Goal: Information Seeking & Learning: Learn about a topic

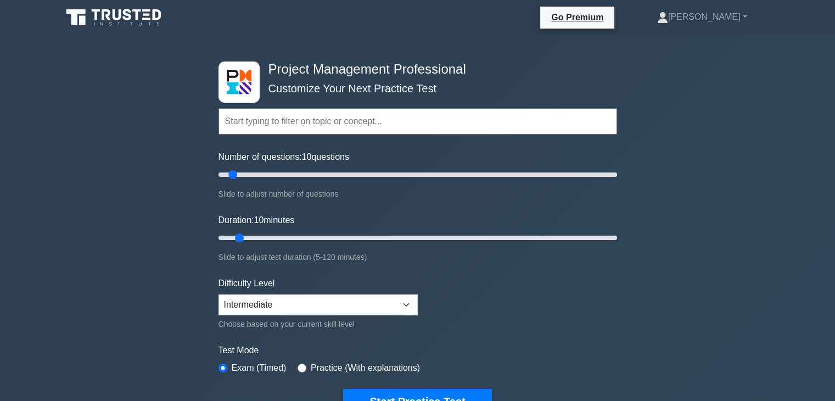
click at [825, 79] on div "Project Management Professional Customize Your Next Practice Test Topics Scope …" at bounding box center [417, 380] width 835 height 691
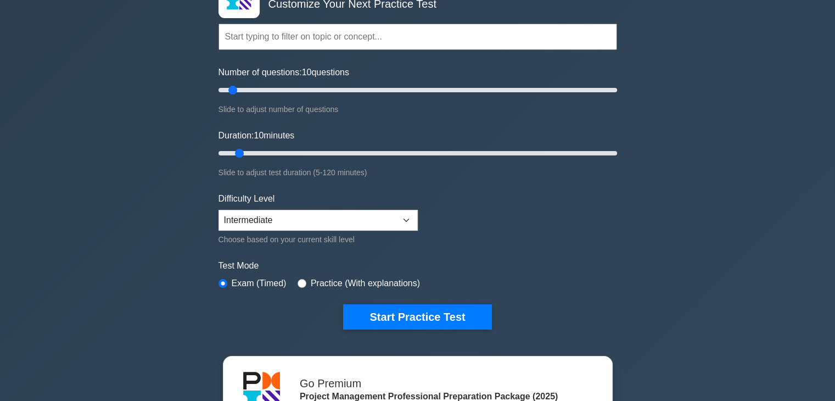
scroll to position [79, 0]
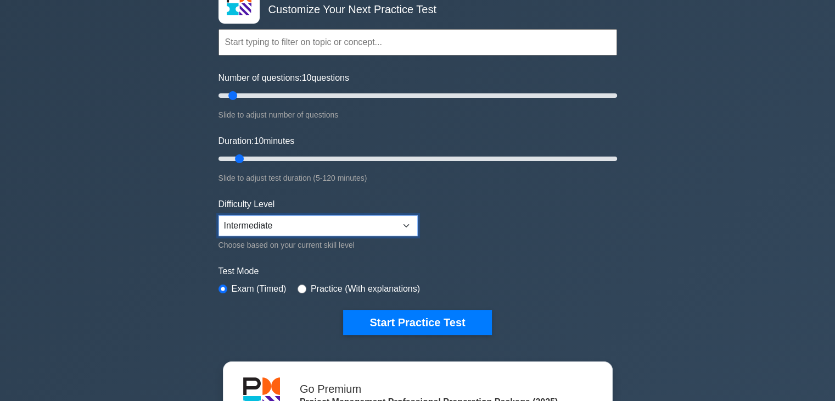
click at [350, 226] on select "Beginner Intermediate Expert" at bounding box center [318, 225] width 199 height 21
select select "beginner"
click at [219, 215] on select "Beginner Intermediate Expert" at bounding box center [318, 225] width 199 height 21
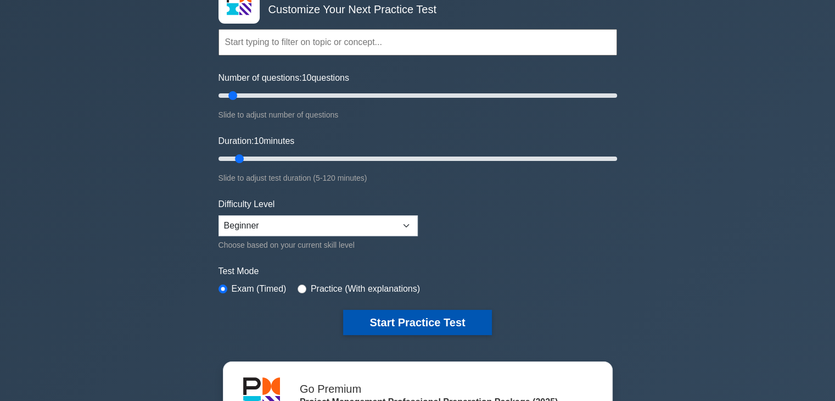
click at [426, 321] on button "Start Practice Test" at bounding box center [417, 322] width 148 height 25
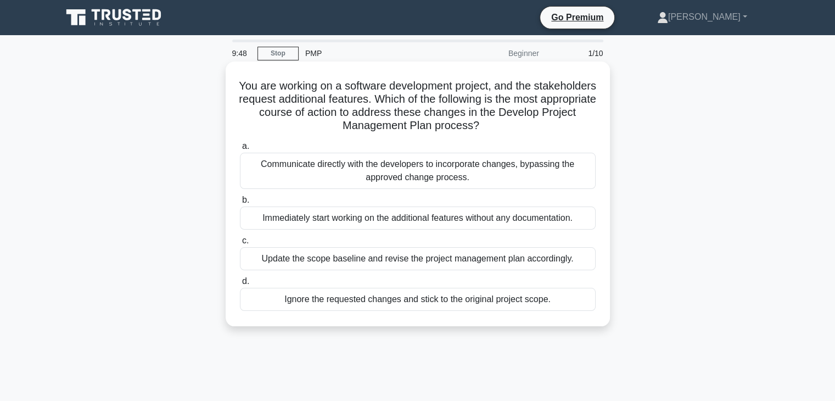
click at [390, 260] on div "Update the scope baseline and revise the project management plan accordingly." at bounding box center [418, 258] width 356 height 23
click at [240, 244] on input "c. Update the scope baseline and revise the project management plan accordingly." at bounding box center [240, 240] width 0 height 7
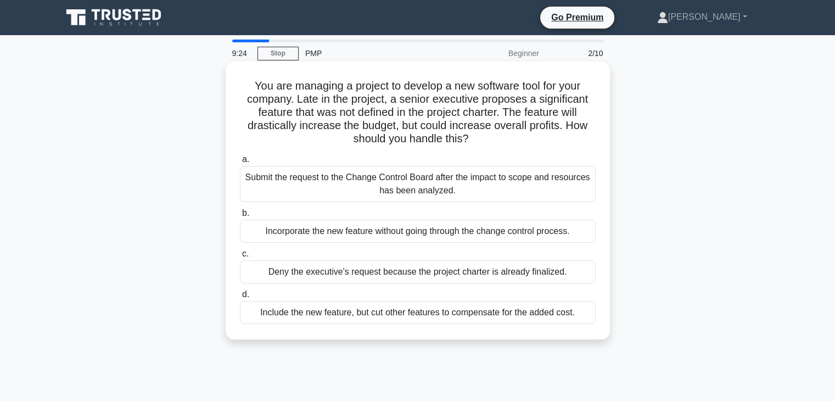
click at [404, 188] on div "Submit the request to the Change Control Board after the impact to scope and re…" at bounding box center [418, 184] width 356 height 36
click at [240, 163] on input "a. Submit the request to the Change Control Board after the impact to scope and…" at bounding box center [240, 159] width 0 height 7
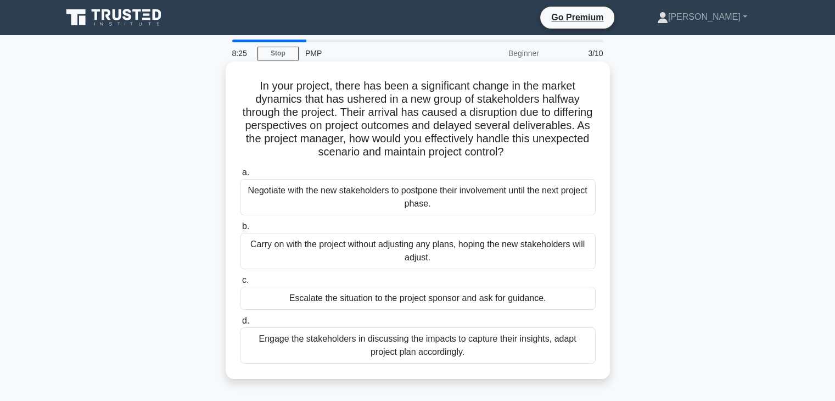
click at [439, 345] on div "Engage the stakeholders in discussing the impacts to capture their insights, ad…" at bounding box center [418, 345] width 356 height 36
click at [240, 325] on input "d. Engage the stakeholders in discussing the impacts to capture their insights,…" at bounding box center [240, 320] width 0 height 7
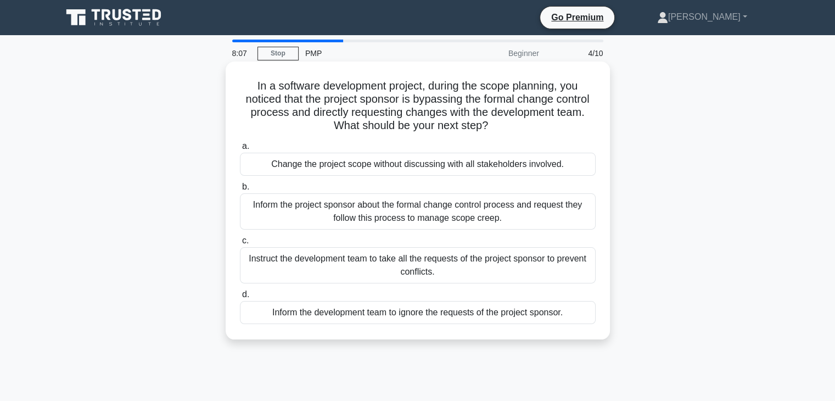
click at [384, 219] on div "Inform the project sponsor about the formal change control process and request …" at bounding box center [418, 211] width 356 height 36
click at [240, 191] on input "b. Inform the project sponsor about the formal change control process and reque…" at bounding box center [240, 186] width 0 height 7
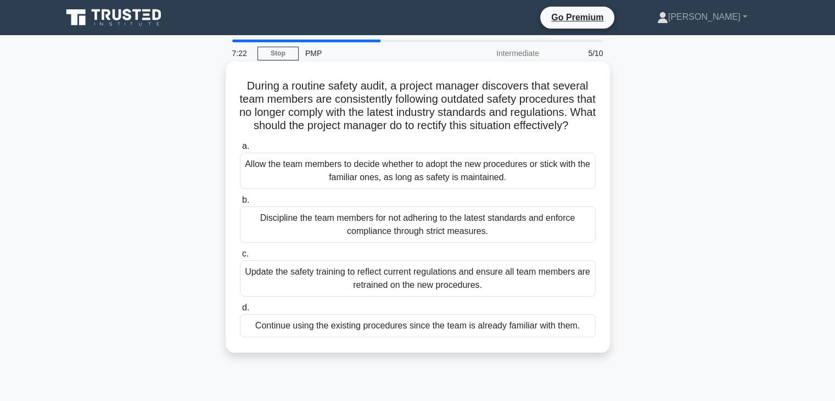
click at [456, 295] on div "Update the safety training to reflect current regulations and ensure all team m…" at bounding box center [418, 278] width 356 height 36
click at [240, 258] on input "c. Update the safety training to reflect current regulations and ensure all tea…" at bounding box center [240, 253] width 0 height 7
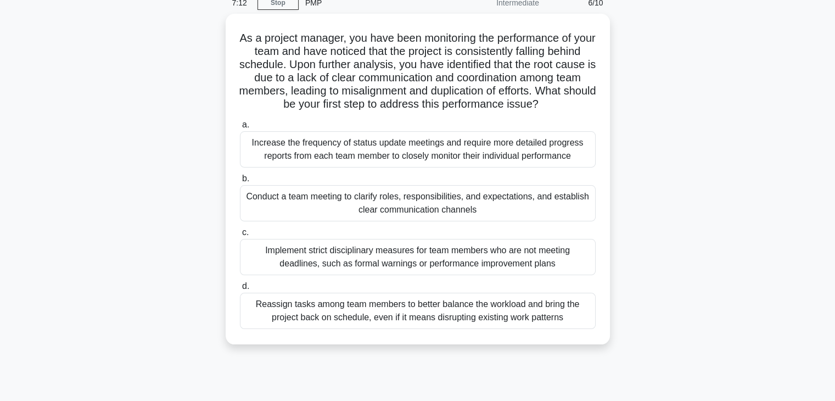
scroll to position [53, 0]
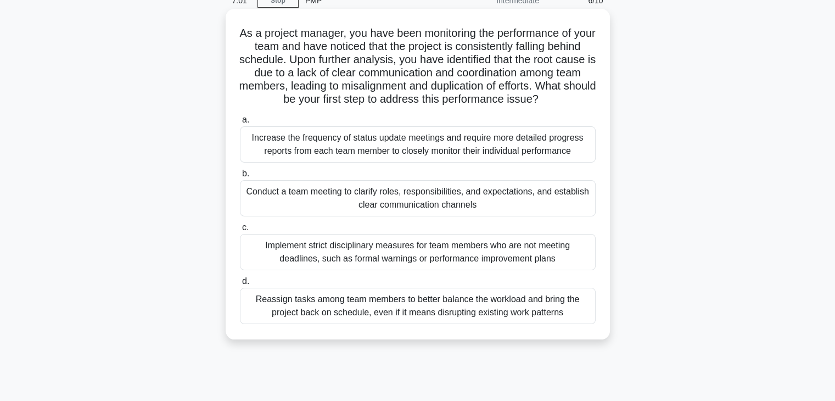
click at [456, 324] on div "Reassign tasks among team members to better balance the workload and bring the …" at bounding box center [418, 306] width 356 height 36
click at [240, 285] on input "d. Reassign tasks among team members to better balance the workload and bring t…" at bounding box center [240, 281] width 0 height 7
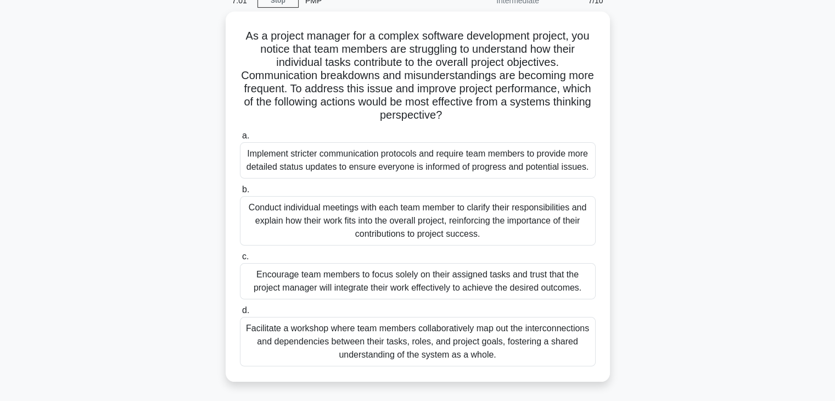
scroll to position [0, 0]
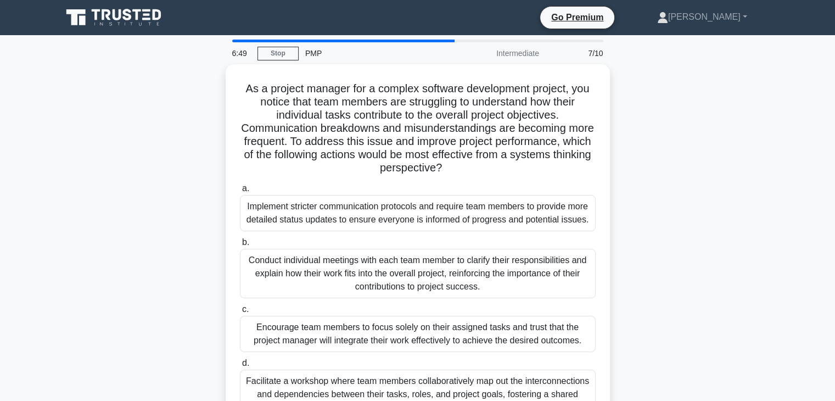
drag, startPoint x: 827, startPoint y: 115, endPoint x: 833, endPoint y: 162, distance: 47.1
click at [833, 162] on main "6:49 Stop PMP Intermediate 7/10 As a project manager for a complex software dev…" at bounding box center [417, 314] width 835 height 558
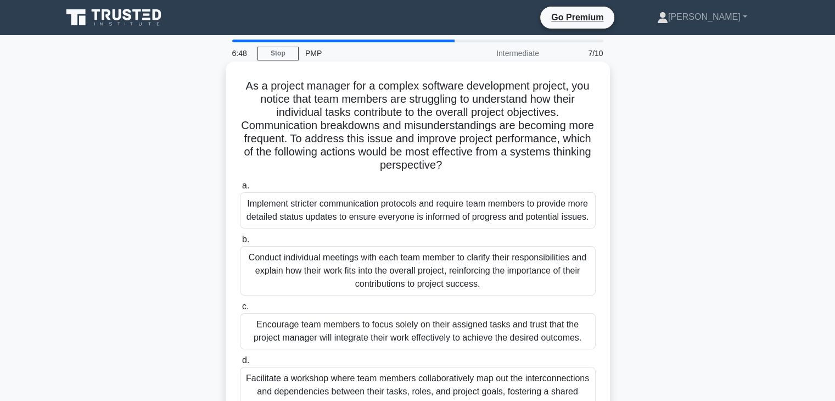
click at [532, 225] on div "Implement stricter communication protocols and require team members to provide …" at bounding box center [418, 210] width 356 height 36
click at [240, 189] on input "a. Implement stricter communication protocols and require team members to provi…" at bounding box center [240, 185] width 0 height 7
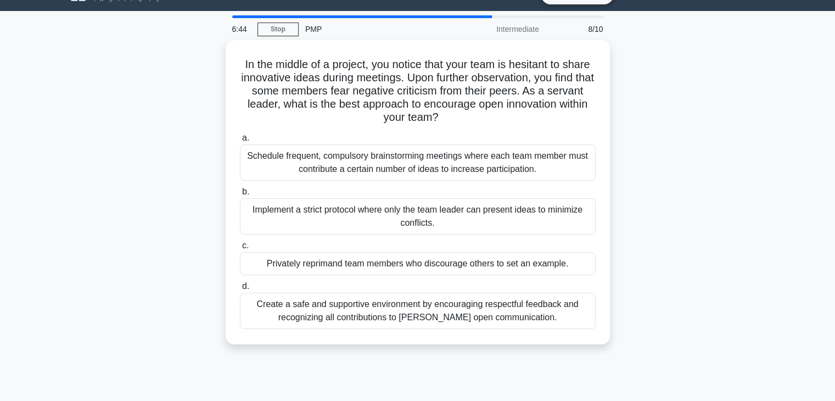
scroll to position [20, 0]
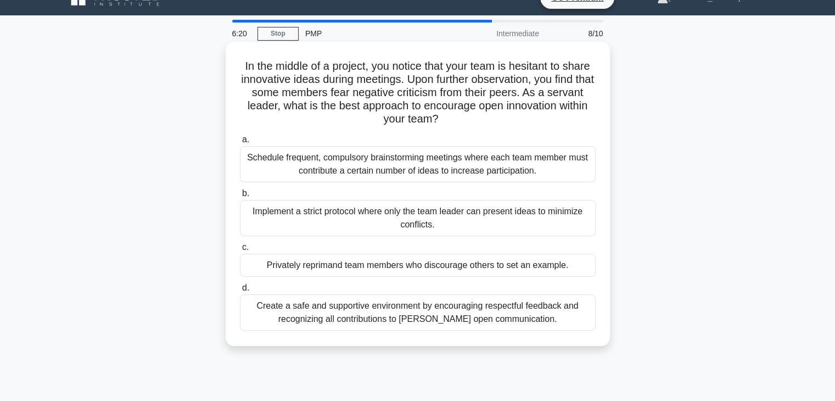
click at [433, 323] on div "Create a safe and supportive environment by encouraging respectful feedback and…" at bounding box center [418, 312] width 356 height 36
click at [240, 292] on input "d. Create a safe and supportive environment by encouraging respectful feedback …" at bounding box center [240, 287] width 0 height 7
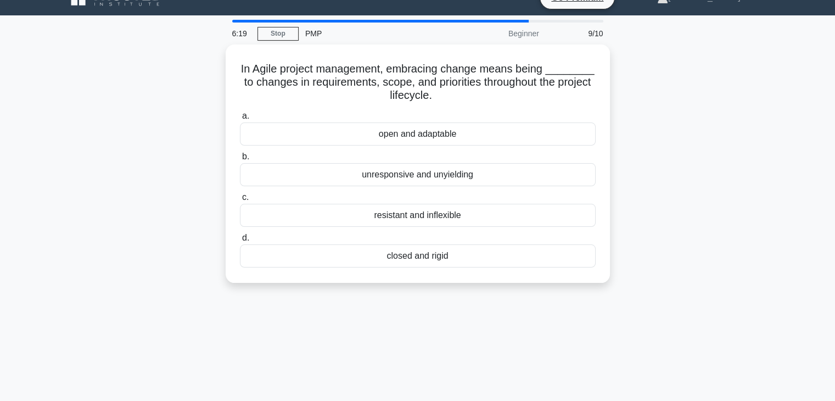
scroll to position [0, 0]
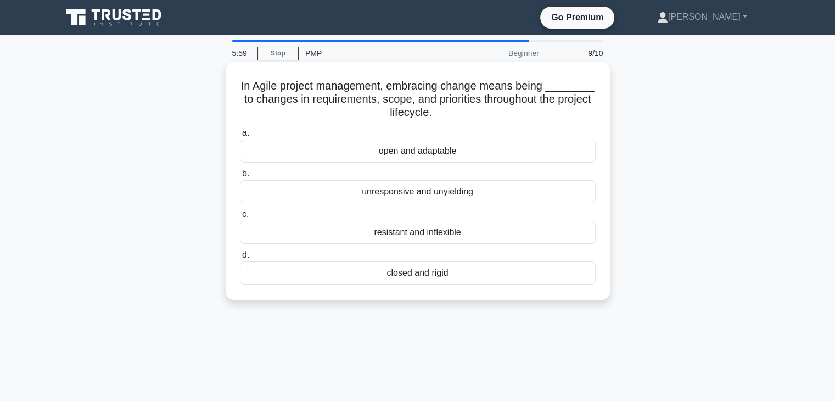
click at [433, 154] on div "open and adaptable" at bounding box center [418, 150] width 356 height 23
click at [240, 137] on input "a. open and adaptable" at bounding box center [240, 133] width 0 height 7
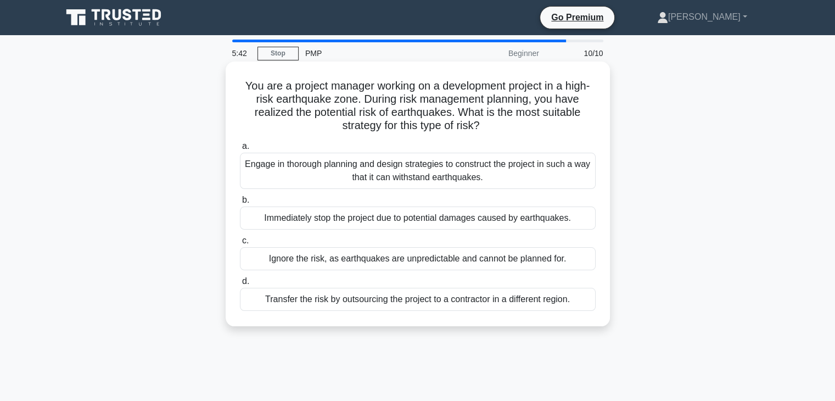
click at [455, 171] on div "Engage in thorough planning and design strategies to construct the project in s…" at bounding box center [418, 171] width 356 height 36
click at [240, 150] on input "a. Engage in thorough planning and design strategies to construct the project i…" at bounding box center [240, 146] width 0 height 7
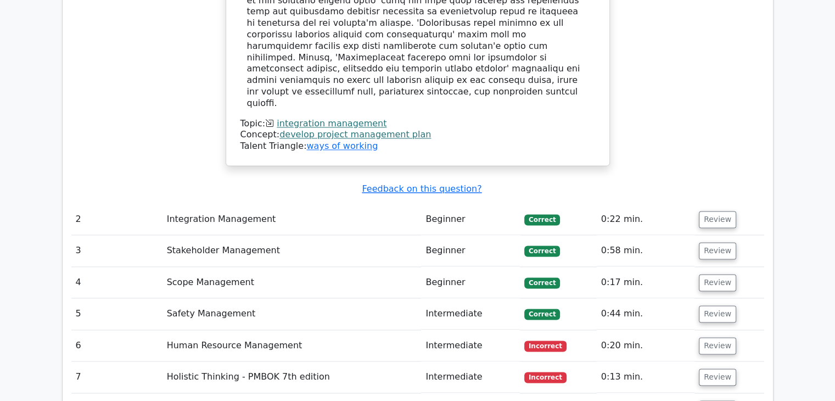
scroll to position [1443, 0]
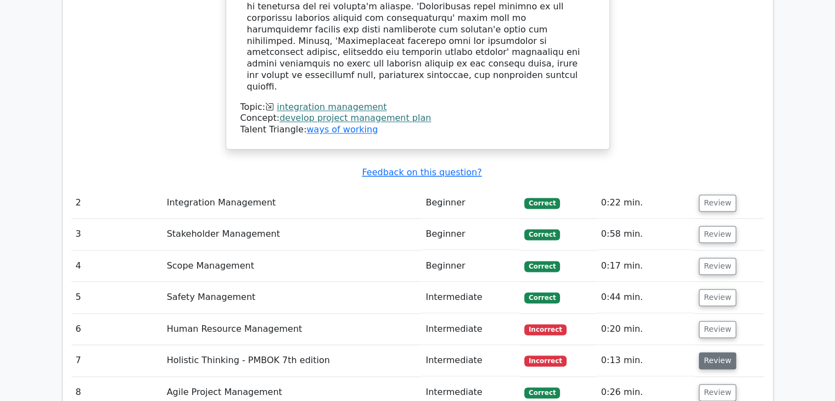
click at [717, 352] on button "Review" at bounding box center [717, 360] width 37 height 17
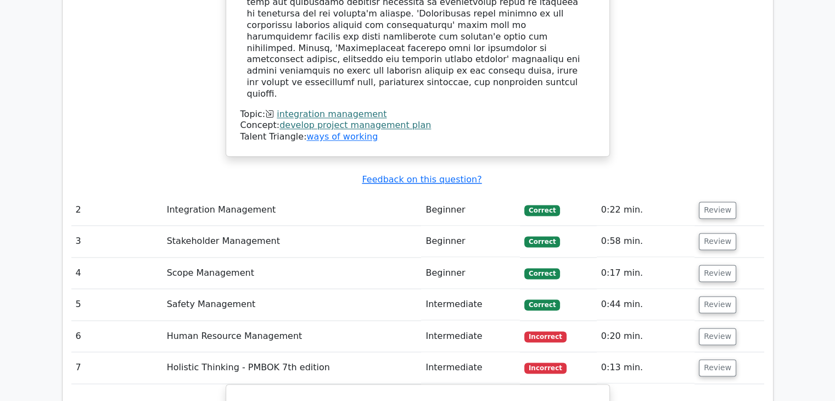
scroll to position [1435, 0]
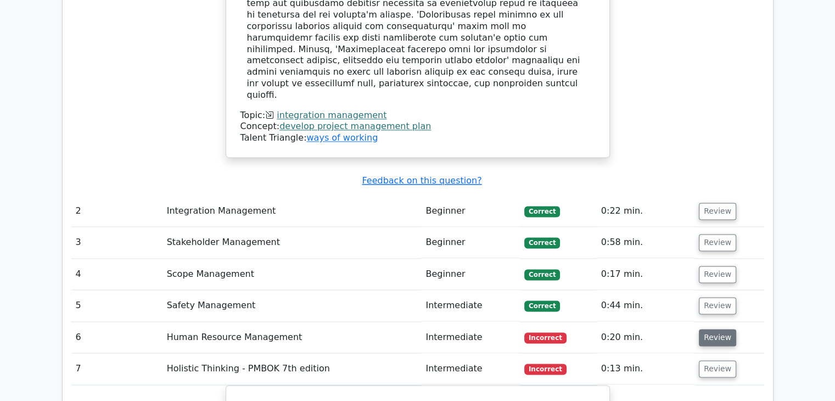
click at [716, 329] on button "Review" at bounding box center [717, 337] width 37 height 17
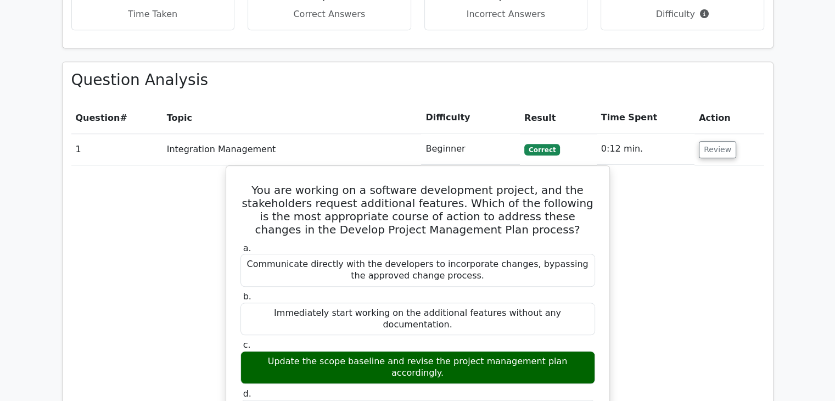
scroll to position [794, 0]
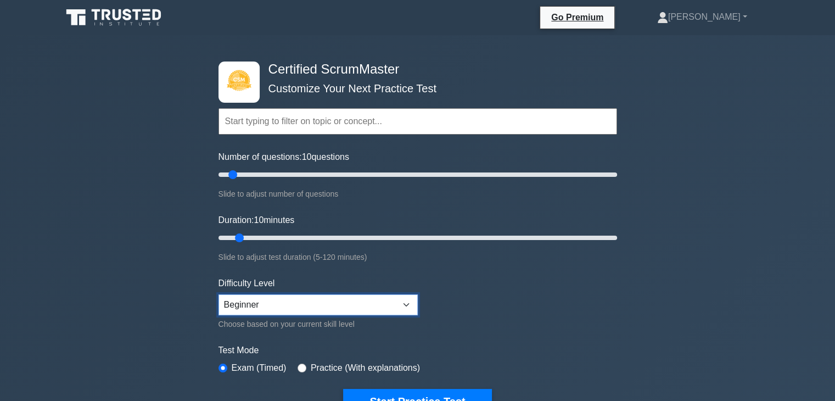
click at [296, 299] on select "Beginner Intermediate Expert" at bounding box center [318, 304] width 199 height 21
select select "intermediate"
click at [219, 294] on select "Beginner Intermediate Expert" at bounding box center [318, 304] width 199 height 21
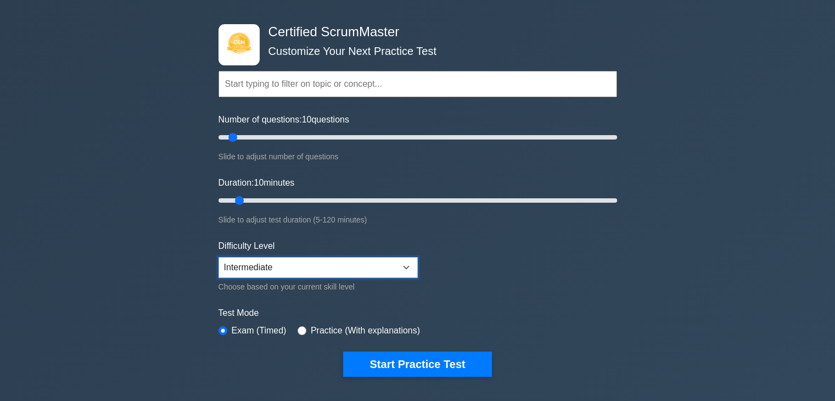
scroll to position [32, 0]
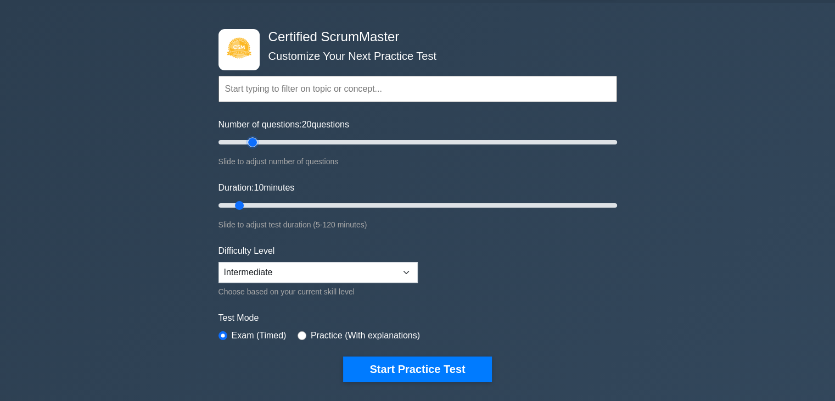
drag, startPoint x: 232, startPoint y: 142, endPoint x: 250, endPoint y: 142, distance: 18.1
type input "20"
click at [250, 142] on input "Number of questions: 20 questions" at bounding box center [418, 142] width 399 height 13
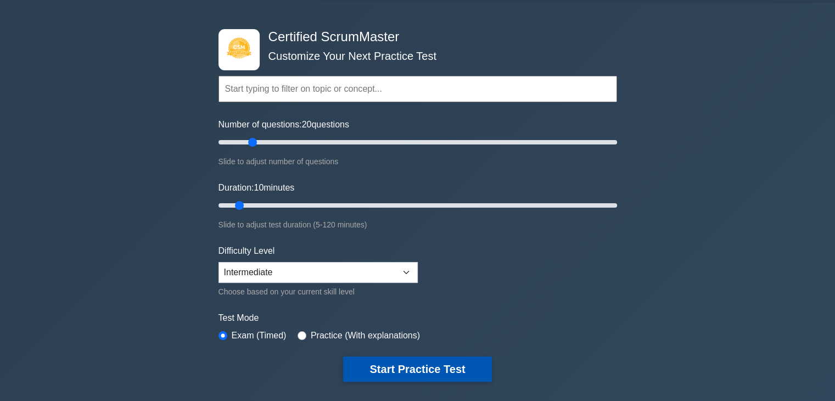
click at [418, 361] on button "Start Practice Test" at bounding box center [417, 368] width 148 height 25
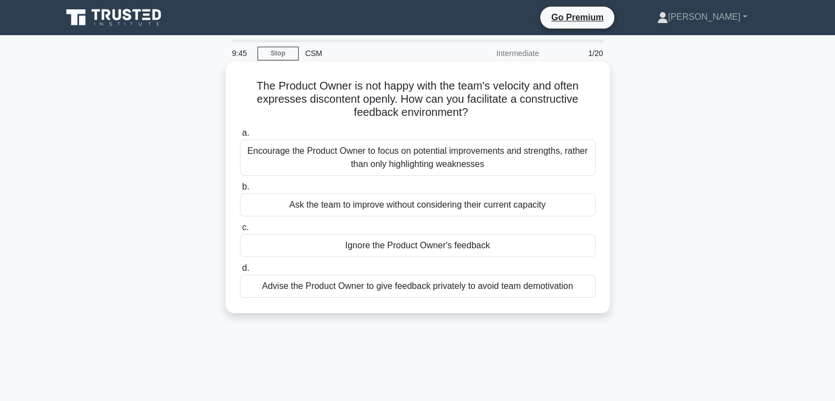
click at [435, 155] on div "Encourage the Product Owner to focus on potential improvements and strengths, r…" at bounding box center [418, 157] width 356 height 36
click at [240, 137] on input "a. Encourage the Product Owner to focus on potential improvements and strengths…" at bounding box center [240, 133] width 0 height 7
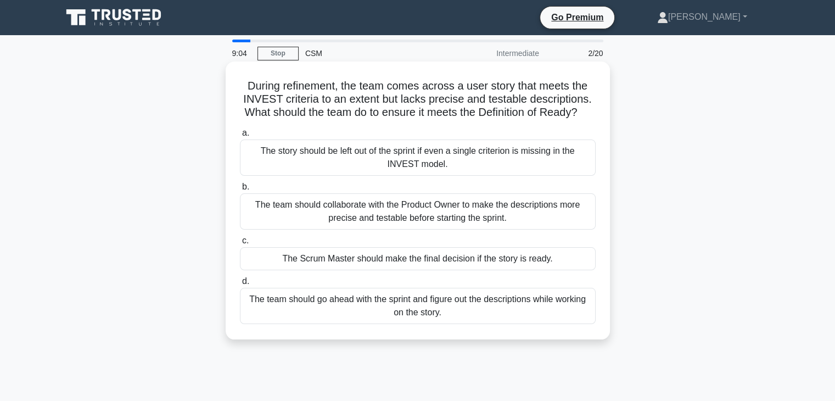
click at [428, 226] on div "The team should collaborate with the Product Owner to make the descriptions mor…" at bounding box center [418, 211] width 356 height 36
click at [240, 191] on input "b. The team should collaborate with the Product Owner to make the descriptions …" at bounding box center [240, 186] width 0 height 7
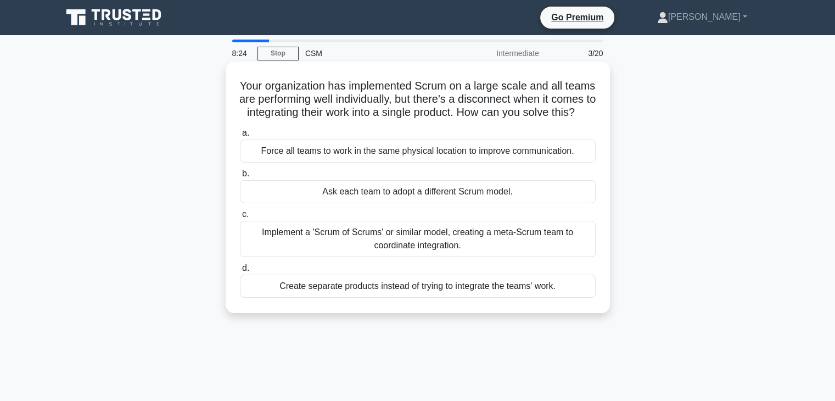
click at [417, 255] on div "Implement a 'Scrum of Scrums' or similar model, creating a meta-Scrum team to c…" at bounding box center [418, 239] width 356 height 36
click at [240, 218] on input "c. Implement a 'Scrum of Scrums' or similar model, creating a meta-Scrum team t…" at bounding box center [240, 214] width 0 height 7
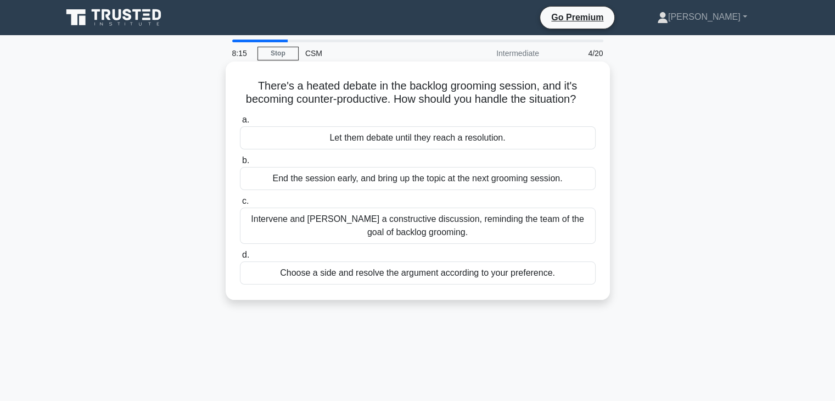
click at [432, 244] on div "Intervene and foster a constructive discussion, reminding the team of the goal …" at bounding box center [418, 226] width 356 height 36
click at [240, 205] on input "c. Intervene and foster a constructive discussion, reminding the team of the go…" at bounding box center [240, 201] width 0 height 7
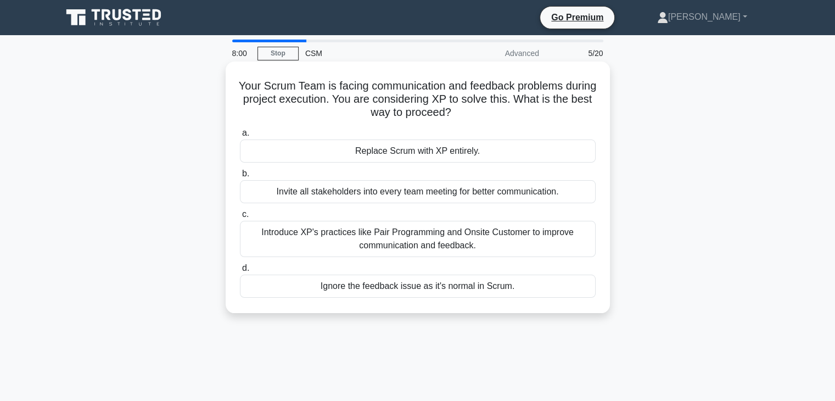
click at [512, 236] on div "Introduce XP's practices like Pair Programming and Onsite Customer to improve c…" at bounding box center [418, 239] width 356 height 36
click at [240, 218] on input "c. Introduce XP's practices like Pair Programming and Onsite Customer to improv…" at bounding box center [240, 214] width 0 height 7
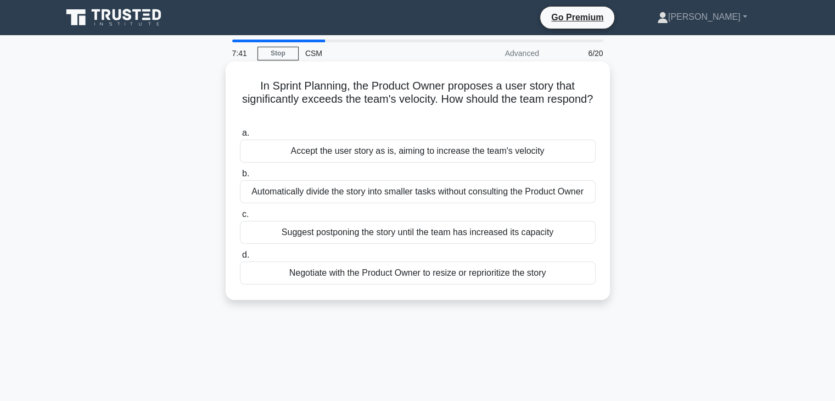
click at [418, 278] on div "Negotiate with the Product Owner to resize or reprioritize the story" at bounding box center [418, 272] width 356 height 23
click at [240, 259] on input "d. Negotiate with the Product Owner to resize or reprioritize the story" at bounding box center [240, 255] width 0 height 7
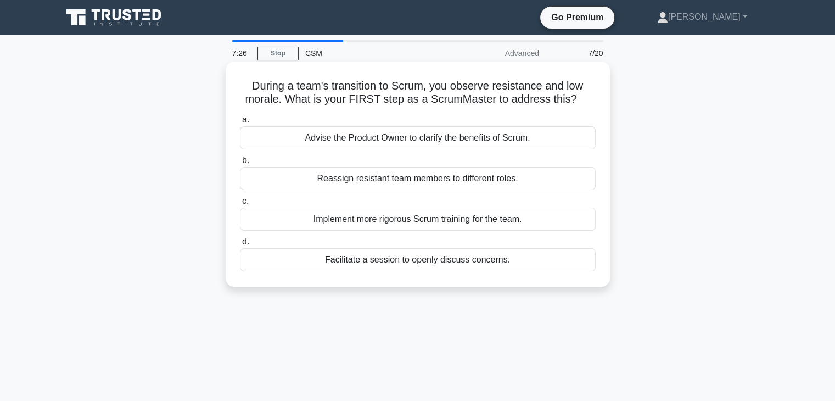
click at [388, 224] on div "Implement more rigorous Scrum training for the team." at bounding box center [418, 219] width 356 height 23
click at [240, 205] on input "c. Implement more rigorous Scrum training for the team." at bounding box center [240, 201] width 0 height 7
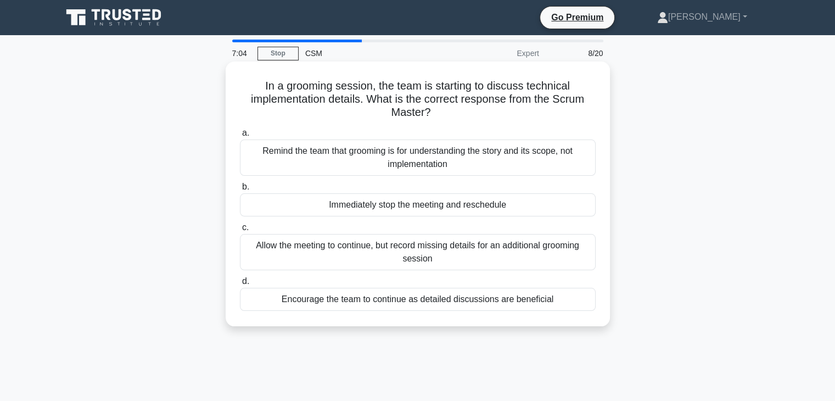
click at [462, 148] on div "Remind the team that grooming is for understanding the story and its scope, not…" at bounding box center [418, 157] width 356 height 36
click at [240, 137] on input "a. Remind the team that grooming is for understanding the story and its scope, …" at bounding box center [240, 133] width 0 height 7
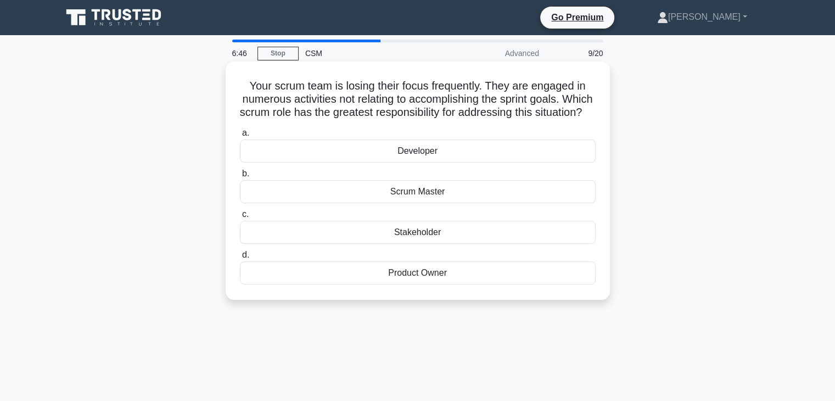
click at [440, 203] on div "Scrum Master" at bounding box center [418, 191] width 356 height 23
click at [240, 177] on input "b. Scrum Master" at bounding box center [240, 173] width 0 height 7
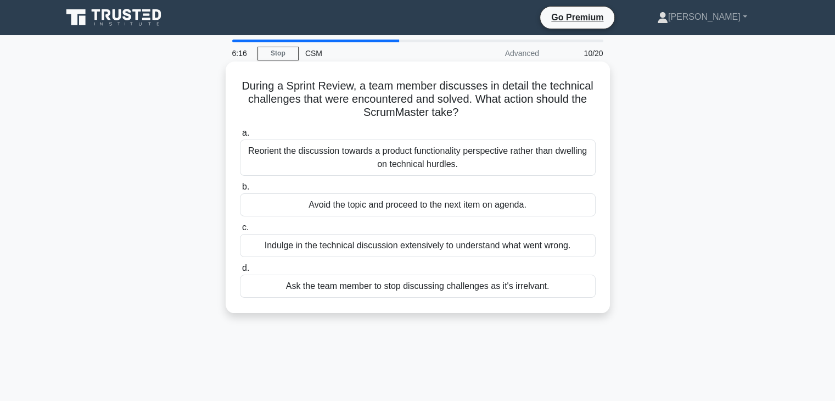
click at [441, 245] on div "Indulge in the technical discussion extensively to understand what went wrong." at bounding box center [418, 245] width 356 height 23
click at [240, 231] on input "c. Indulge in the technical discussion extensively to understand what went wron…" at bounding box center [240, 227] width 0 height 7
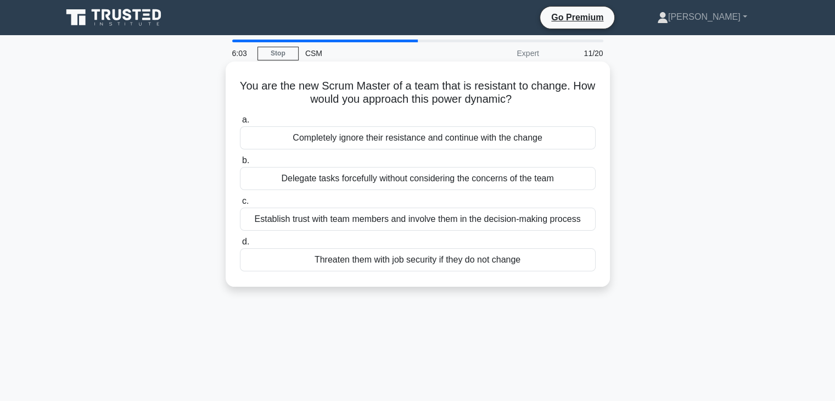
click at [455, 220] on div "Establish trust with team members and involve them in the decision-making proce…" at bounding box center [418, 219] width 356 height 23
click at [240, 205] on input "c. Establish trust with team members and involve them in the decision-making pr…" at bounding box center [240, 201] width 0 height 7
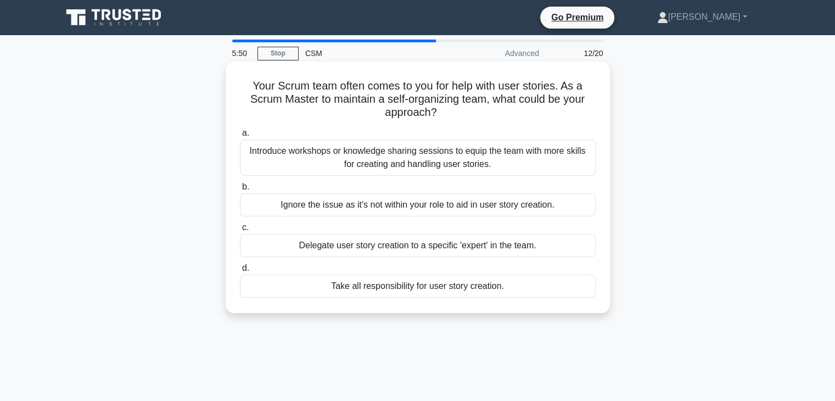
click at [463, 164] on div "Introduce workshops or knowledge sharing sessions to equip the team with more s…" at bounding box center [418, 157] width 356 height 36
click at [240, 137] on input "a. Introduce workshops or knowledge sharing sessions to equip the team with mor…" at bounding box center [240, 133] width 0 height 7
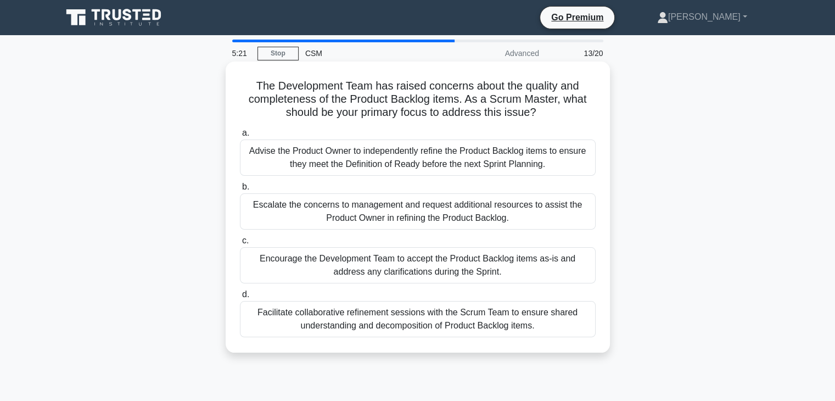
click at [485, 167] on div "Advise the Product Owner to independently refine the Product Backlog items to e…" at bounding box center [418, 157] width 356 height 36
click at [240, 137] on input "a. Advise the Product Owner to independently refine the Product Backlog items t…" at bounding box center [240, 133] width 0 height 7
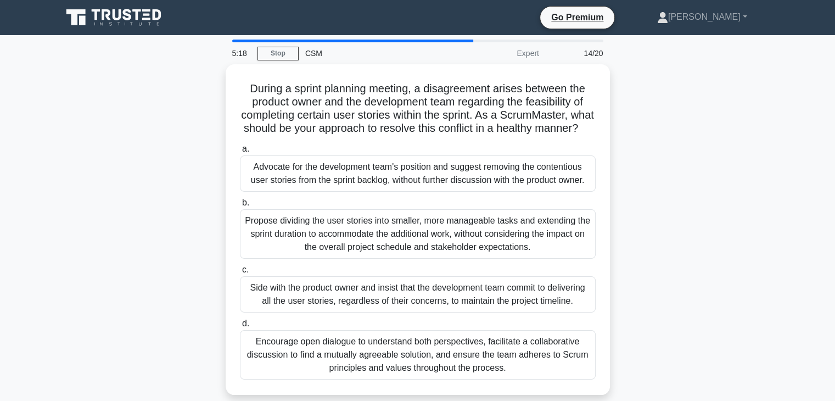
scroll to position [33, 0]
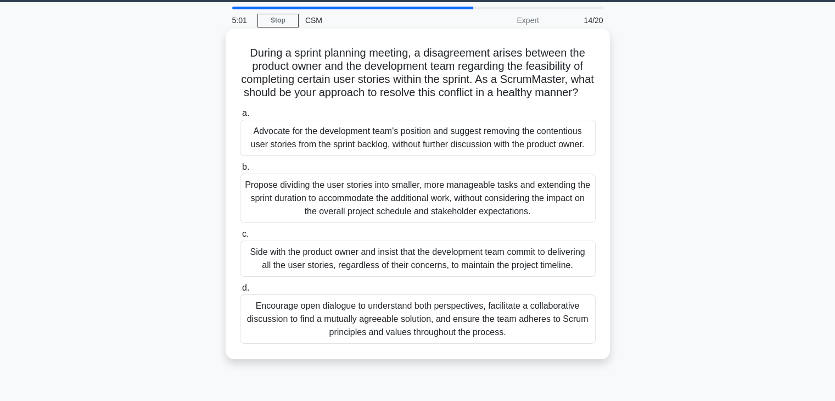
click at [498, 223] on div "Propose dividing the user stories into smaller, more manageable tasks and exten…" at bounding box center [418, 198] width 356 height 49
click at [240, 171] on input "b. Propose dividing the user stories into smaller, more manageable tasks and ex…" at bounding box center [240, 167] width 0 height 7
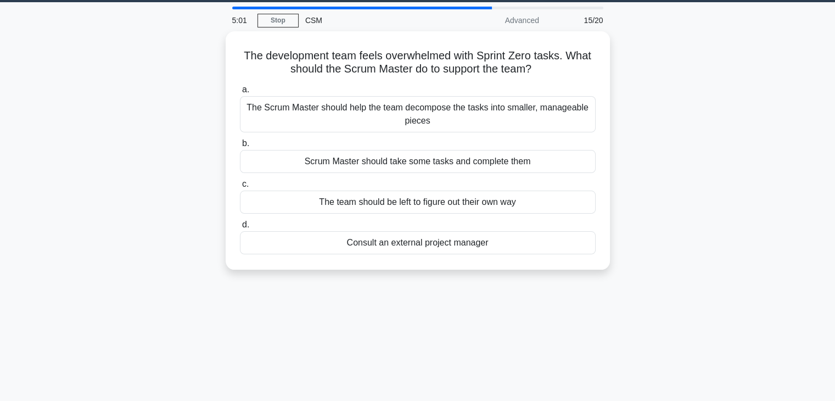
scroll to position [0, 0]
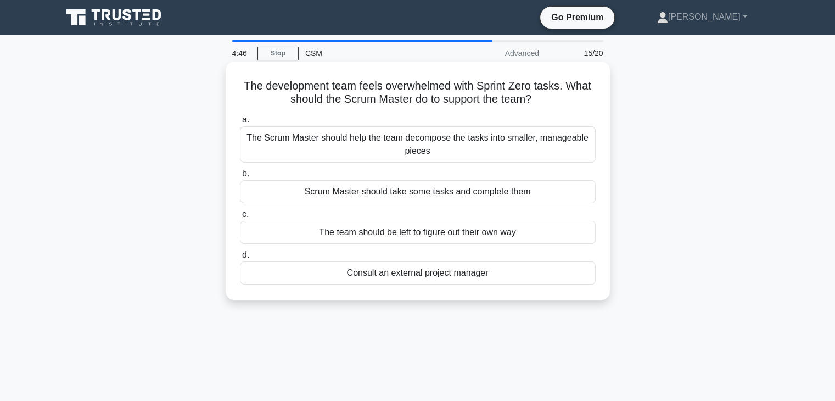
click at [507, 141] on div "The Scrum Master should help the team decompose the tasks into smaller, managea…" at bounding box center [418, 144] width 356 height 36
click at [240, 124] on input "a. The Scrum Master should help the team decompose the tasks into smaller, mana…" at bounding box center [240, 119] width 0 height 7
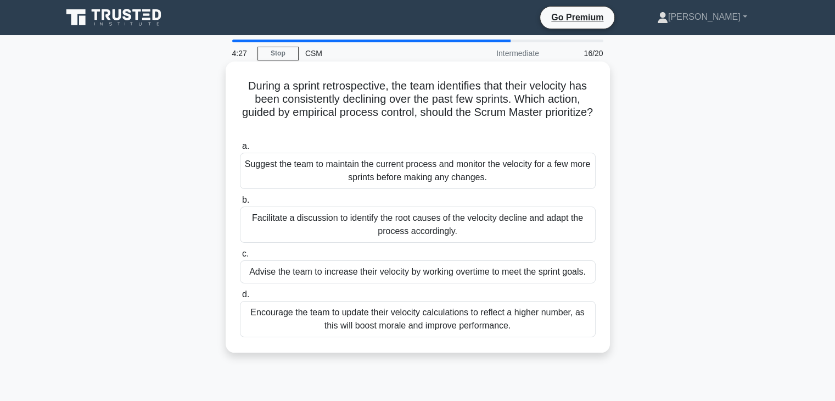
click at [474, 174] on div "Suggest the team to maintain the current process and monitor the velocity for a…" at bounding box center [418, 171] width 356 height 36
click at [240, 150] on input "a. Suggest the team to maintain the current process and monitor the velocity fo…" at bounding box center [240, 146] width 0 height 7
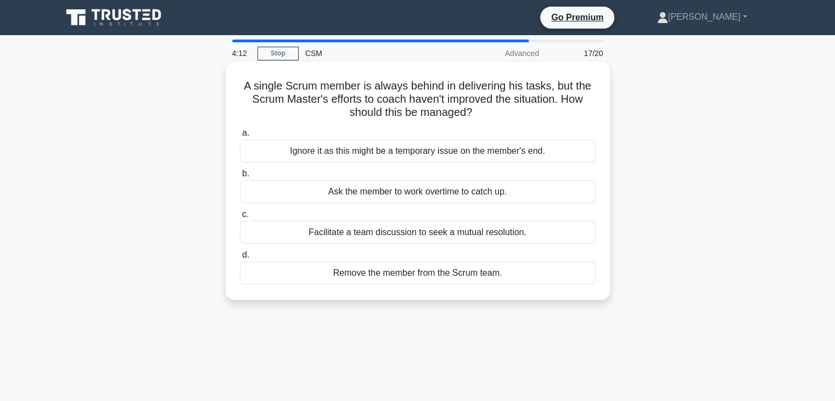
click at [475, 234] on div "Facilitate a team discussion to seek a mutual resolution." at bounding box center [418, 232] width 356 height 23
click at [240, 218] on input "c. Facilitate a team discussion to seek a mutual resolution." at bounding box center [240, 214] width 0 height 7
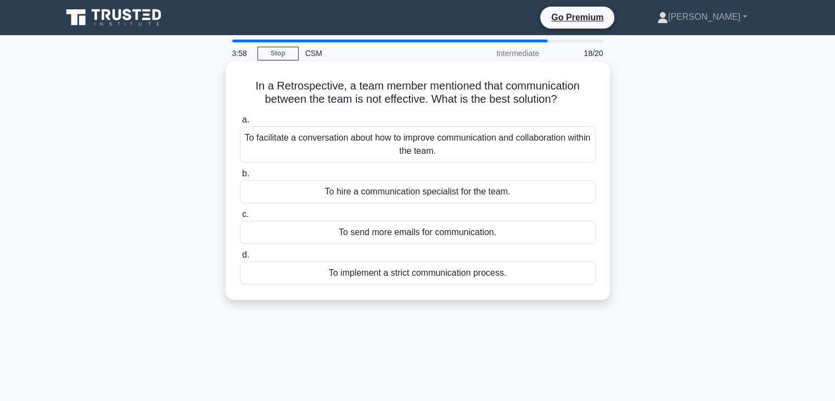
click at [453, 139] on div "To facilitate a conversation about how to improve communication and collaborati…" at bounding box center [418, 144] width 356 height 36
click at [240, 124] on input "a. To facilitate a conversation about how to improve communication and collabor…" at bounding box center [240, 119] width 0 height 7
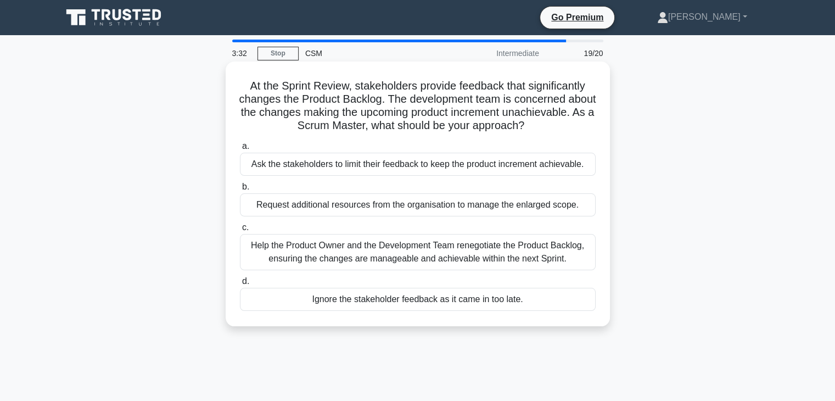
click at [446, 252] on div "Help the Product Owner and the Development Team renegotiate the Product Backlog…" at bounding box center [418, 252] width 356 height 36
click at [240, 231] on input "c. Help the Product Owner and the Development Team renegotiate the Product Back…" at bounding box center [240, 227] width 0 height 7
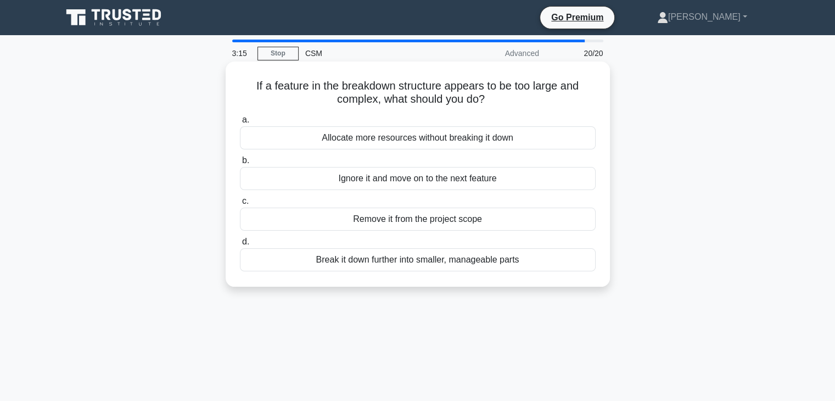
click at [444, 260] on div "Break it down further into smaller, manageable parts" at bounding box center [418, 259] width 356 height 23
click at [240, 245] on input "d. Break it down further into smaller, manageable parts" at bounding box center [240, 241] width 0 height 7
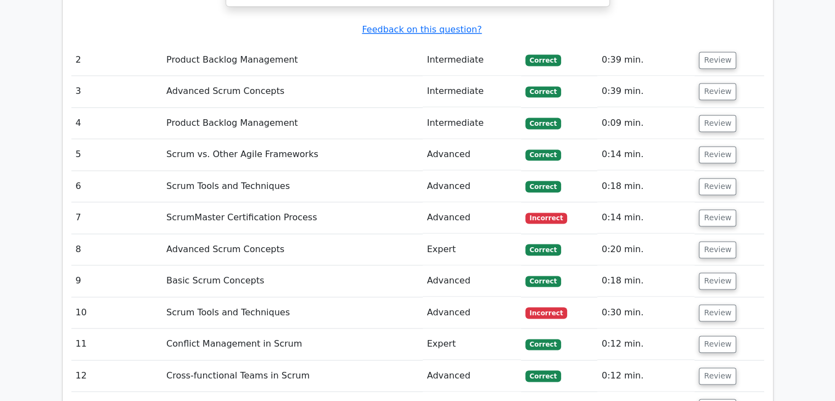
scroll to position [1602, 0]
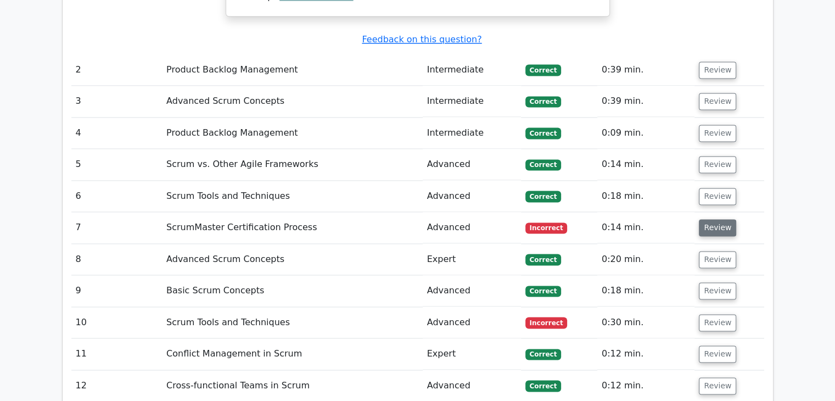
click at [725, 219] on button "Review" at bounding box center [717, 227] width 37 height 17
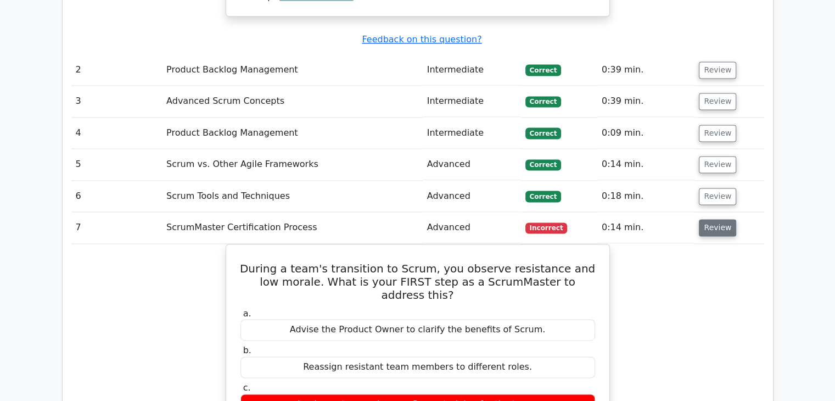
click at [714, 219] on button "Review" at bounding box center [717, 227] width 37 height 17
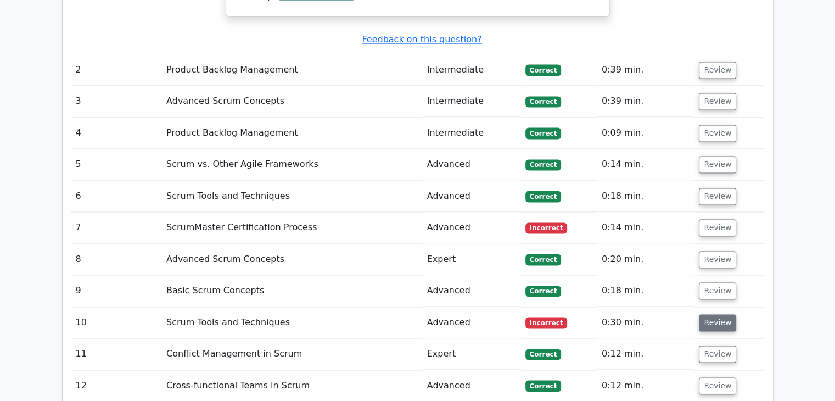
click at [702, 314] on button "Review" at bounding box center [717, 322] width 37 height 17
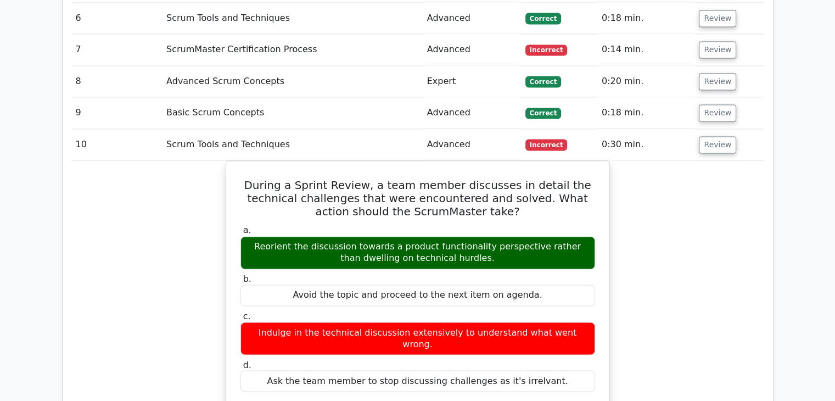
scroll to position [1771, 0]
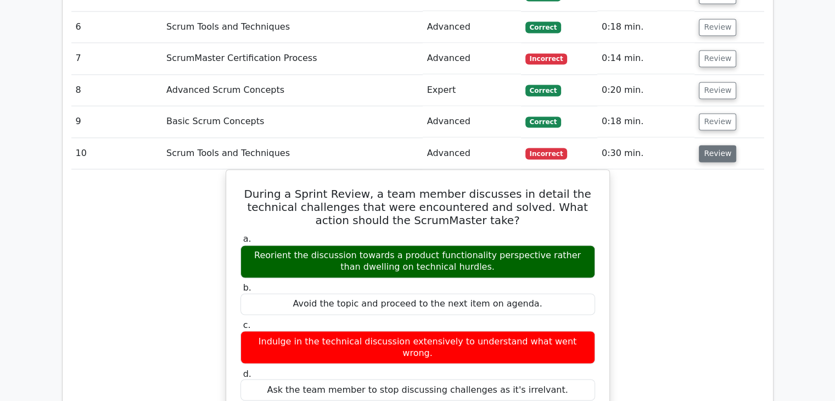
click at [726, 145] on button "Review" at bounding box center [717, 153] width 37 height 17
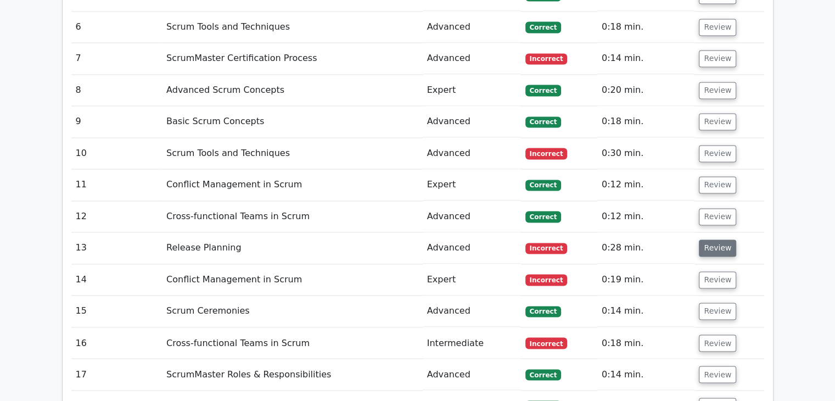
click at [706, 239] on button "Review" at bounding box center [717, 247] width 37 height 17
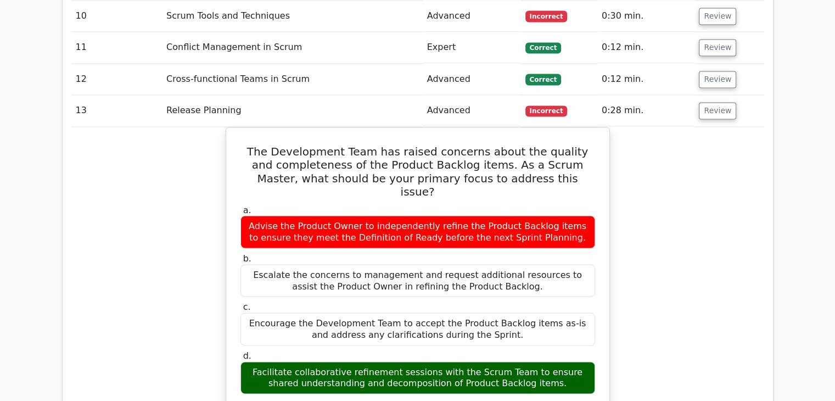
scroll to position [1908, 0]
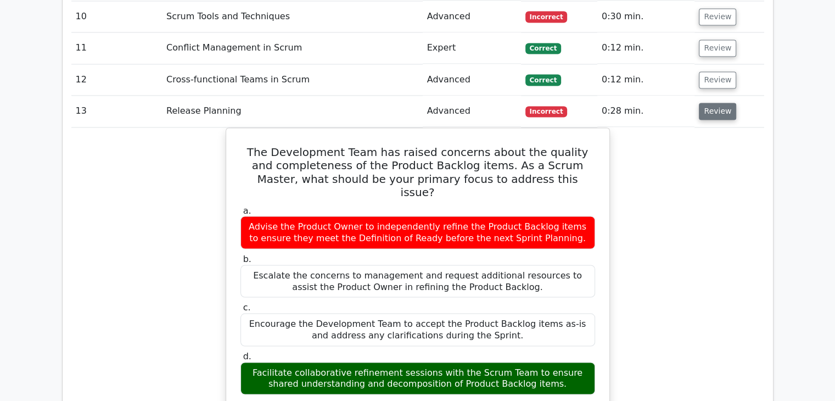
click at [712, 103] on button "Review" at bounding box center [717, 111] width 37 height 17
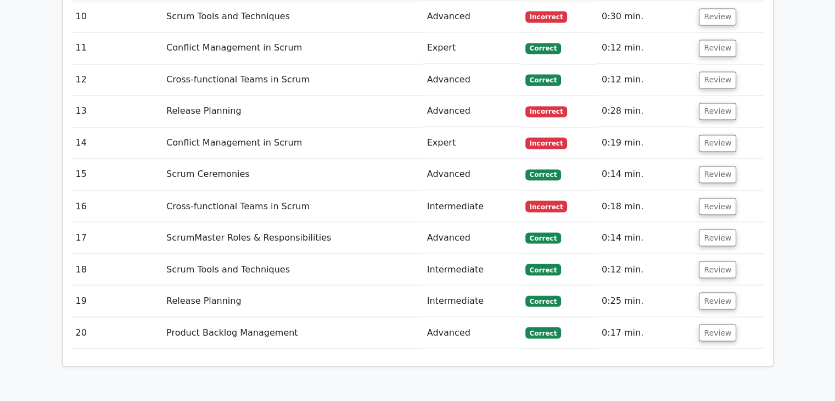
click at [714, 127] on td "Review" at bounding box center [729, 142] width 69 height 31
click at [713, 135] on button "Review" at bounding box center [717, 143] width 37 height 17
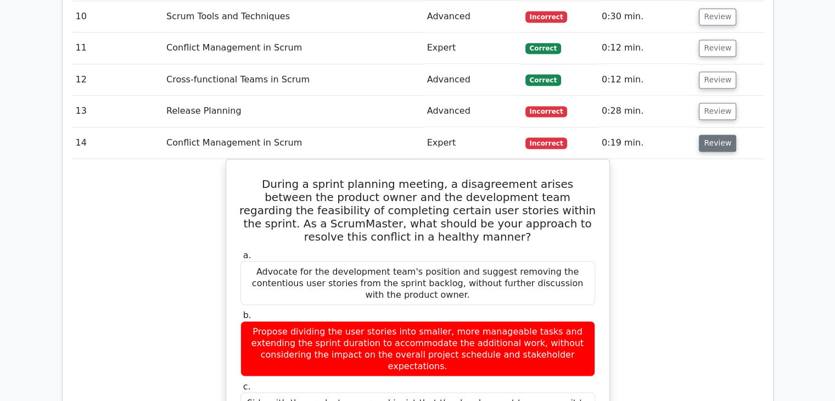
click at [718, 135] on button "Review" at bounding box center [717, 143] width 37 height 17
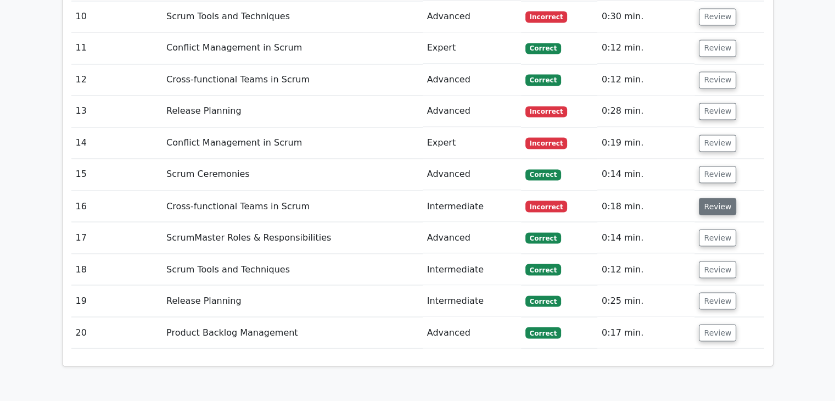
click at [718, 198] on button "Review" at bounding box center [717, 206] width 37 height 17
